Goal: Information Seeking & Learning: Learn about a topic

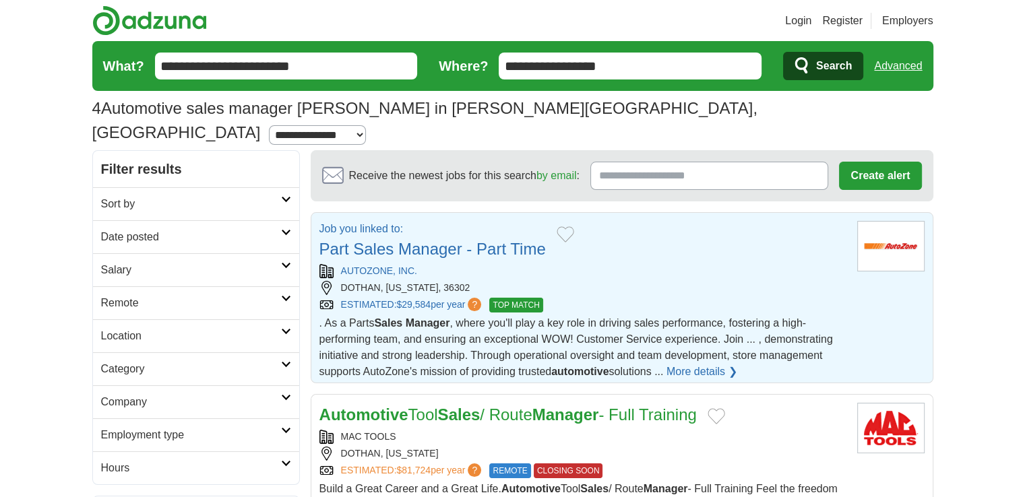
click at [706, 364] on link "More details ❯" at bounding box center [702, 372] width 71 height 16
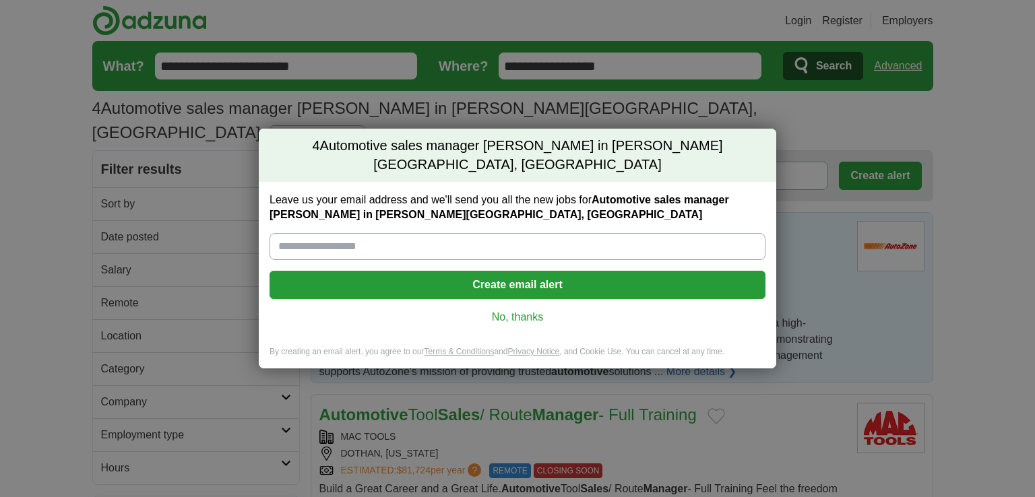
click at [528, 310] on link "No, thanks" at bounding box center [517, 317] width 475 height 15
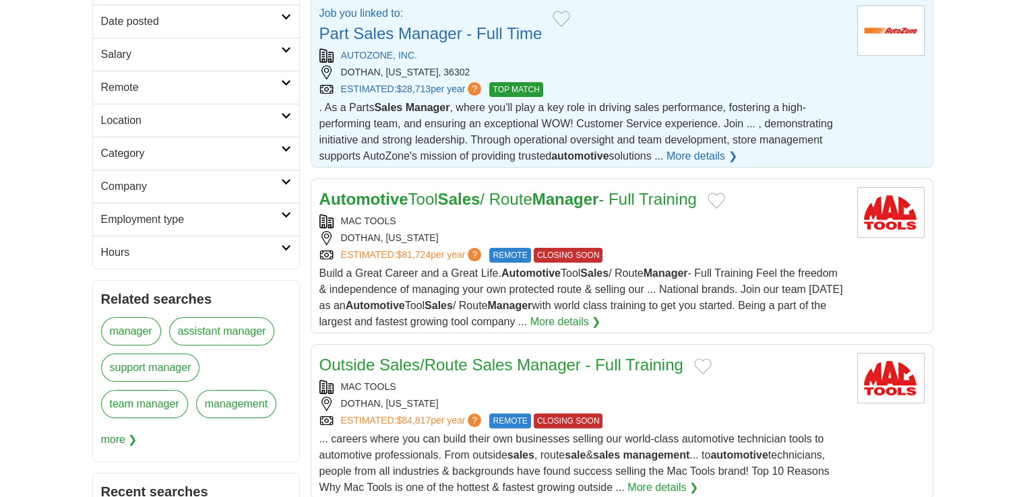
scroll to position [243, 0]
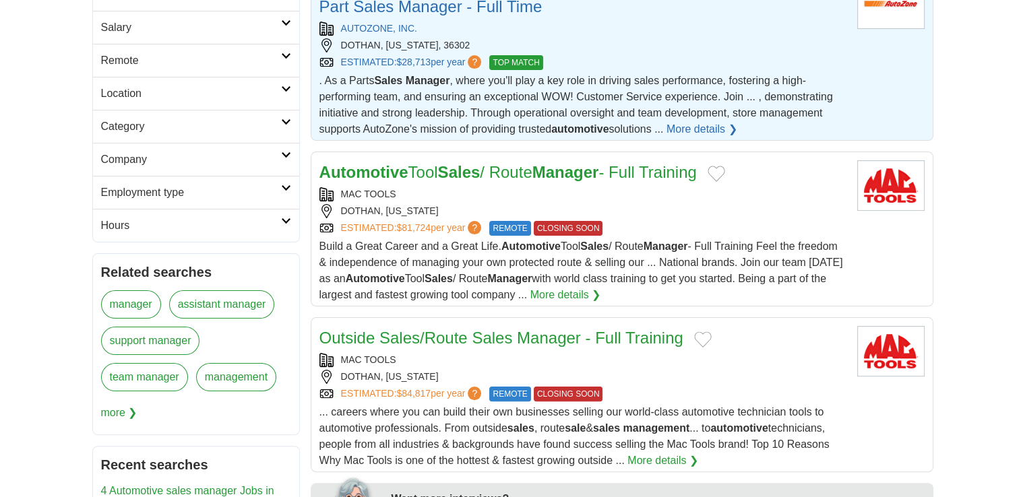
click at [703, 121] on link "More details ❯" at bounding box center [702, 129] width 71 height 16
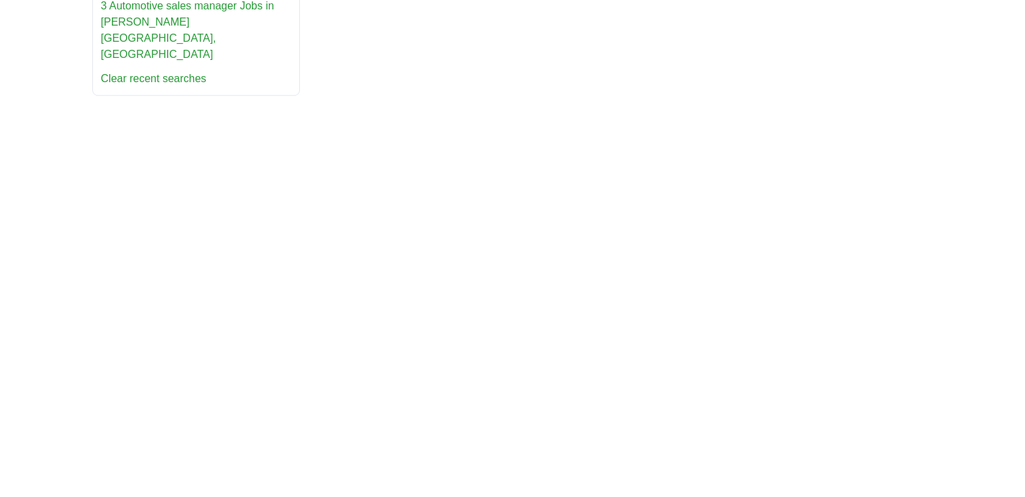
scroll to position [951, 0]
